Goal: Task Accomplishment & Management: Complete application form

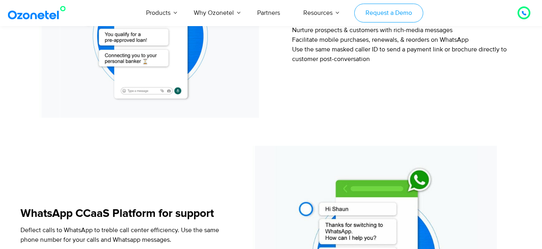
scroll to position [770, 0]
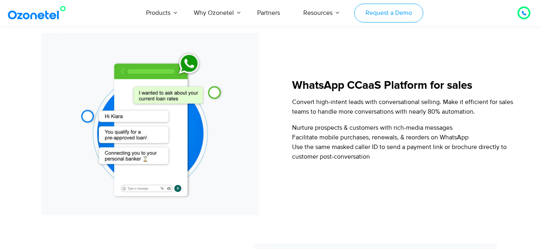
click at [393, 16] on link "Request a Demo" at bounding box center [388, 13] width 69 height 19
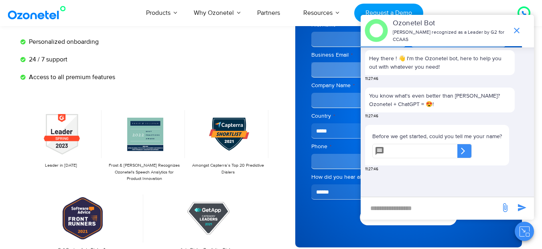
scroll to position [96, 0]
click at [517, 27] on icon "end chat or minimize" at bounding box center [517, 31] width 10 height 10
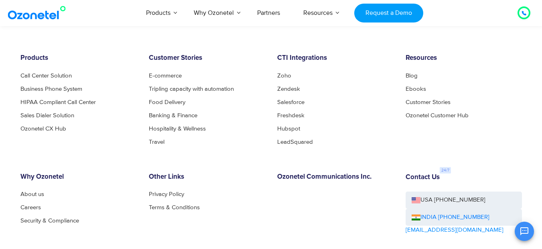
scroll to position [1167, 0]
